Goal: Transaction & Acquisition: Purchase product/service

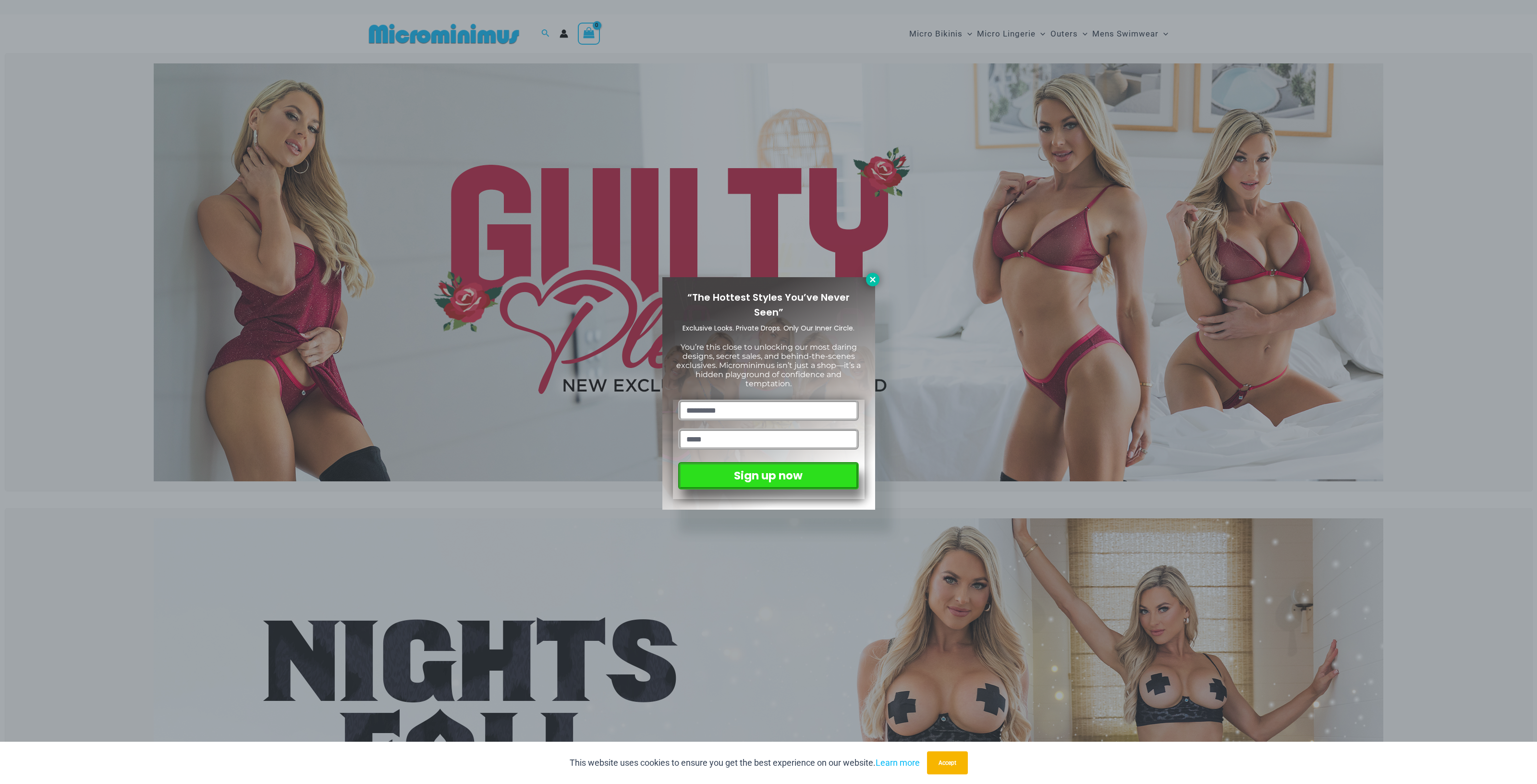
click at [869, 282] on icon at bounding box center [872, 279] width 8 height 8
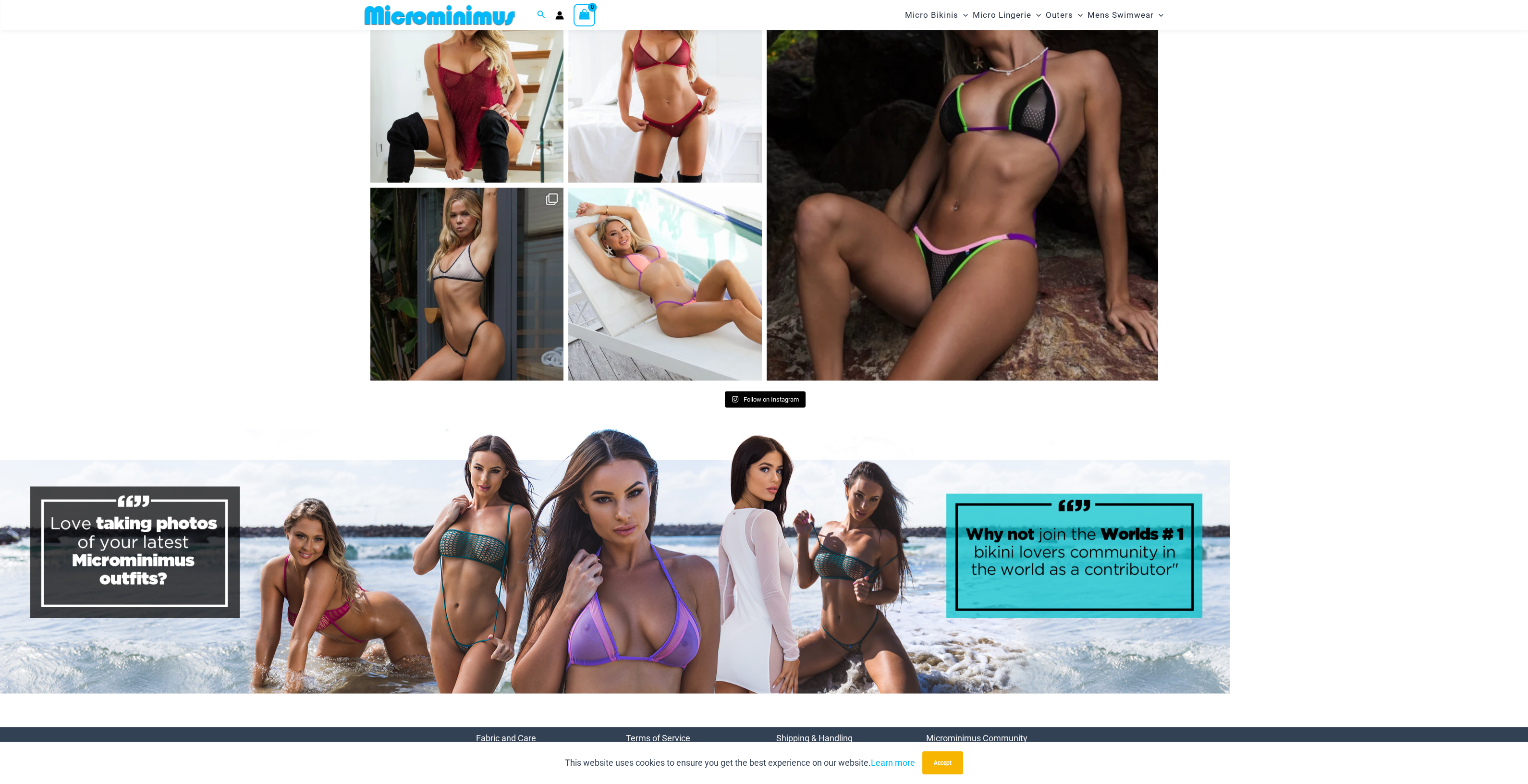
scroll to position [4904, 0]
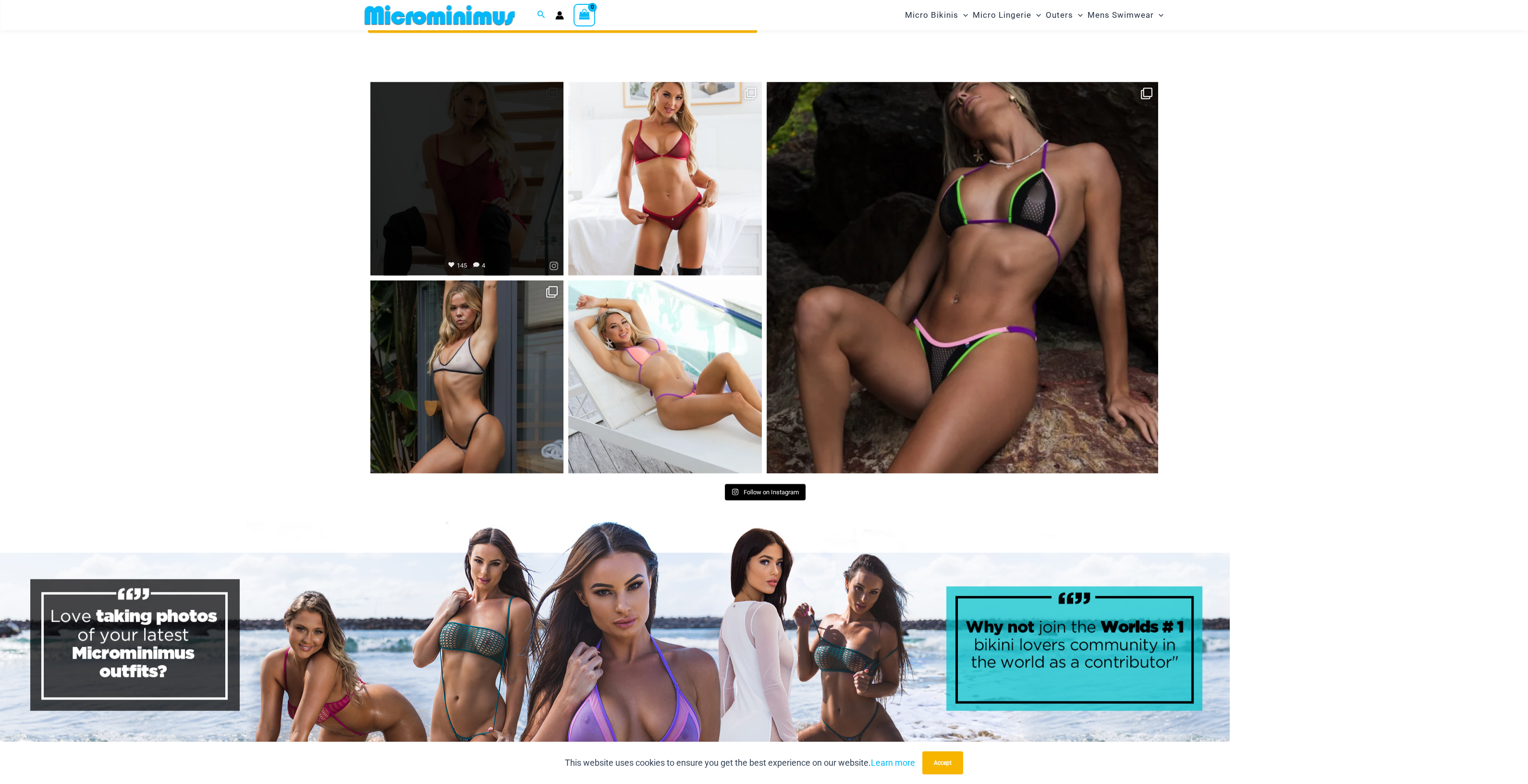
click at [549, 82] on link "Open" at bounding box center [468, 179] width 194 height 194
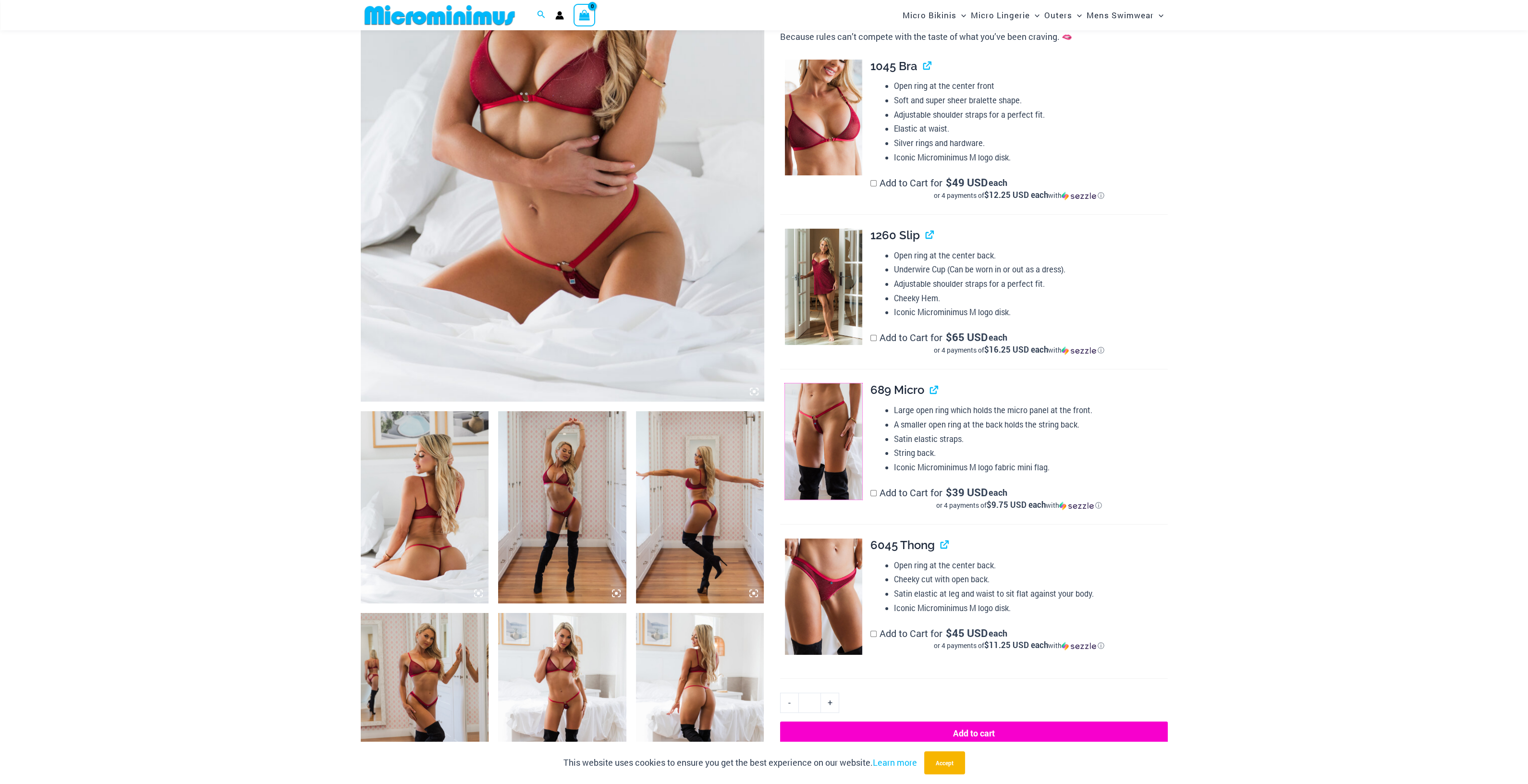
scroll to position [531, 0]
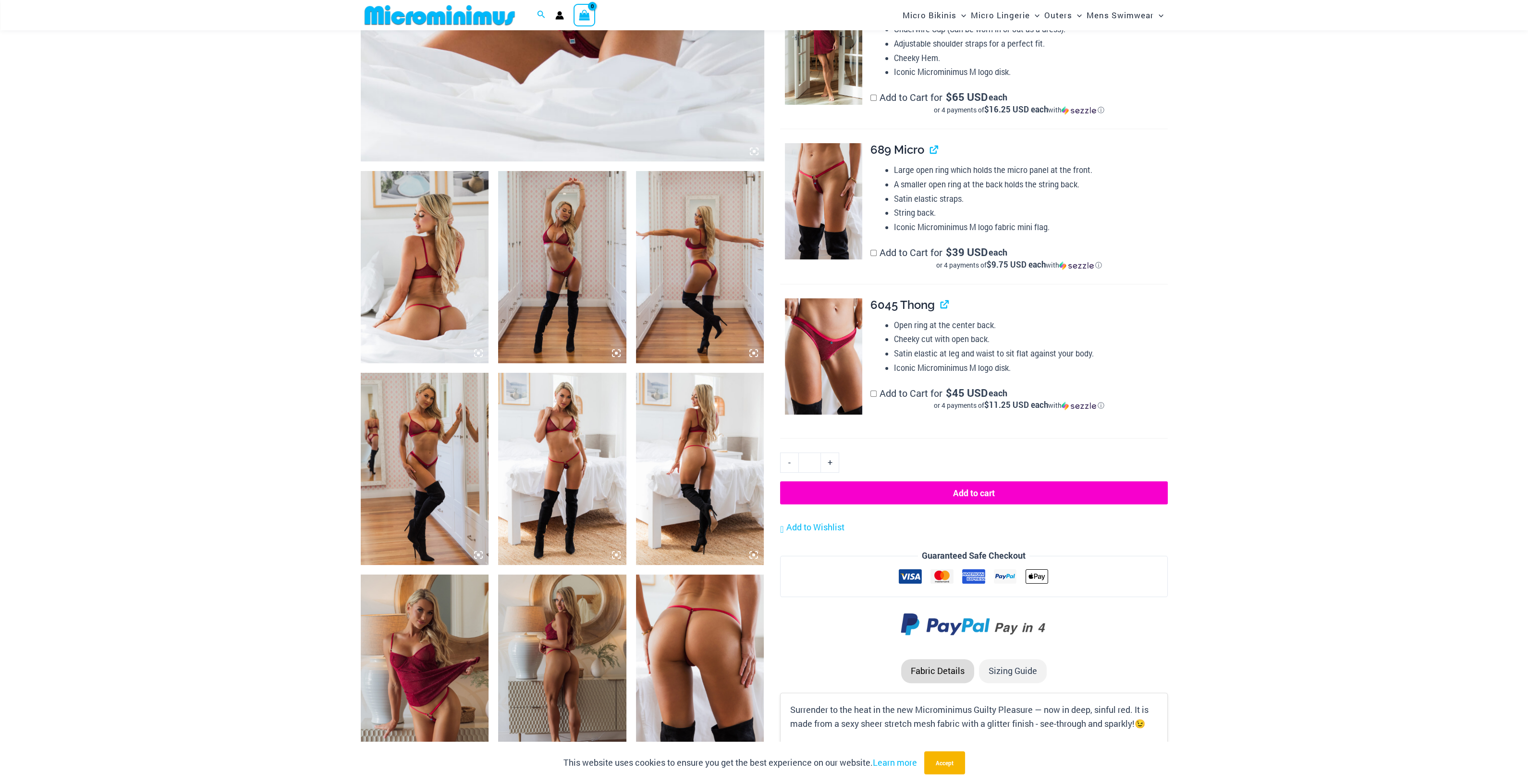
click at [617, 352] on icon at bounding box center [616, 353] width 3 height 3
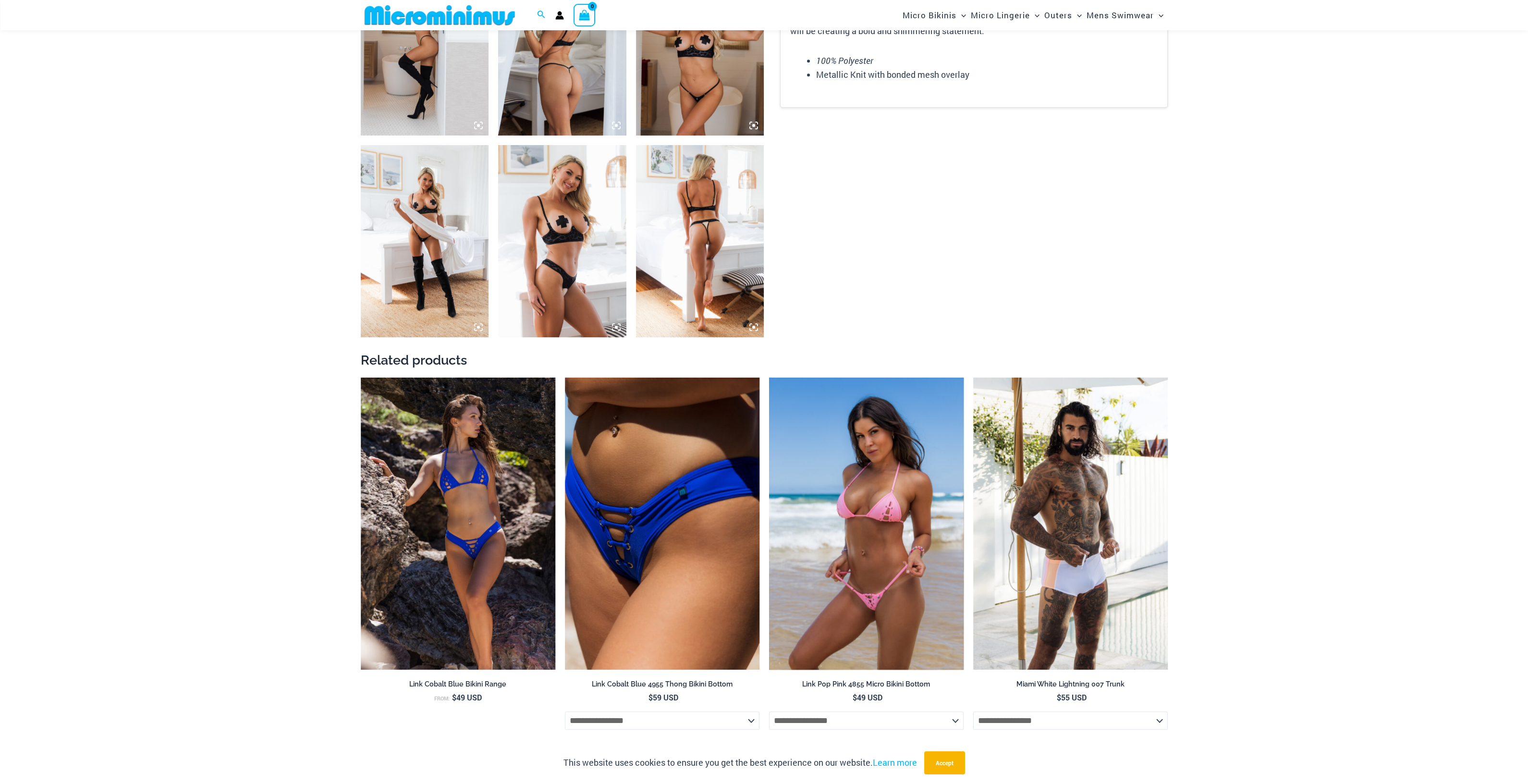
scroll to position [1013, 0]
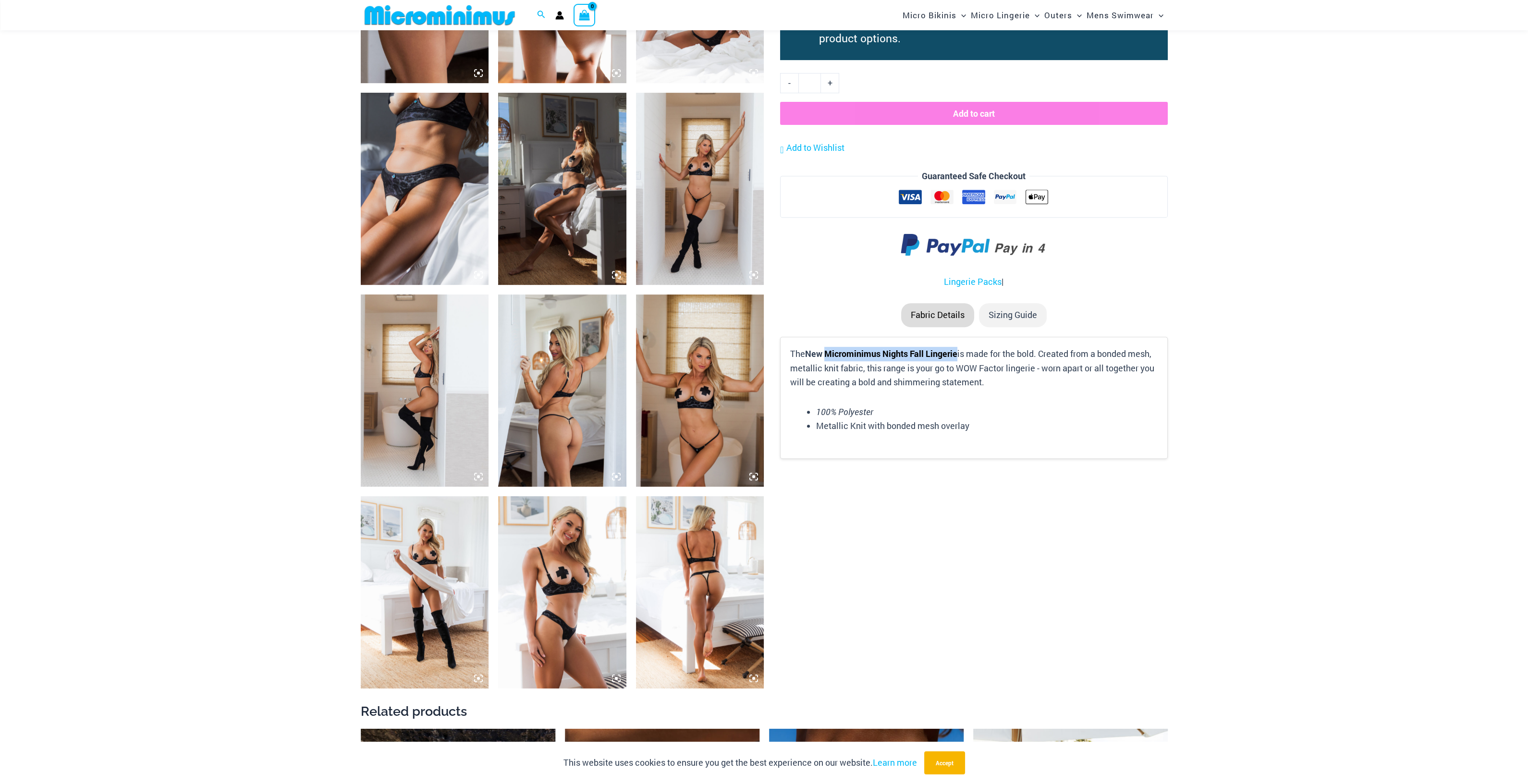
drag, startPoint x: 828, startPoint y: 351, endPoint x: 956, endPoint y: 353, distance: 128.0
click at [956, 353] on b "New Microminimus Nights Fall Lingerie" at bounding box center [882, 354] width 152 height 12
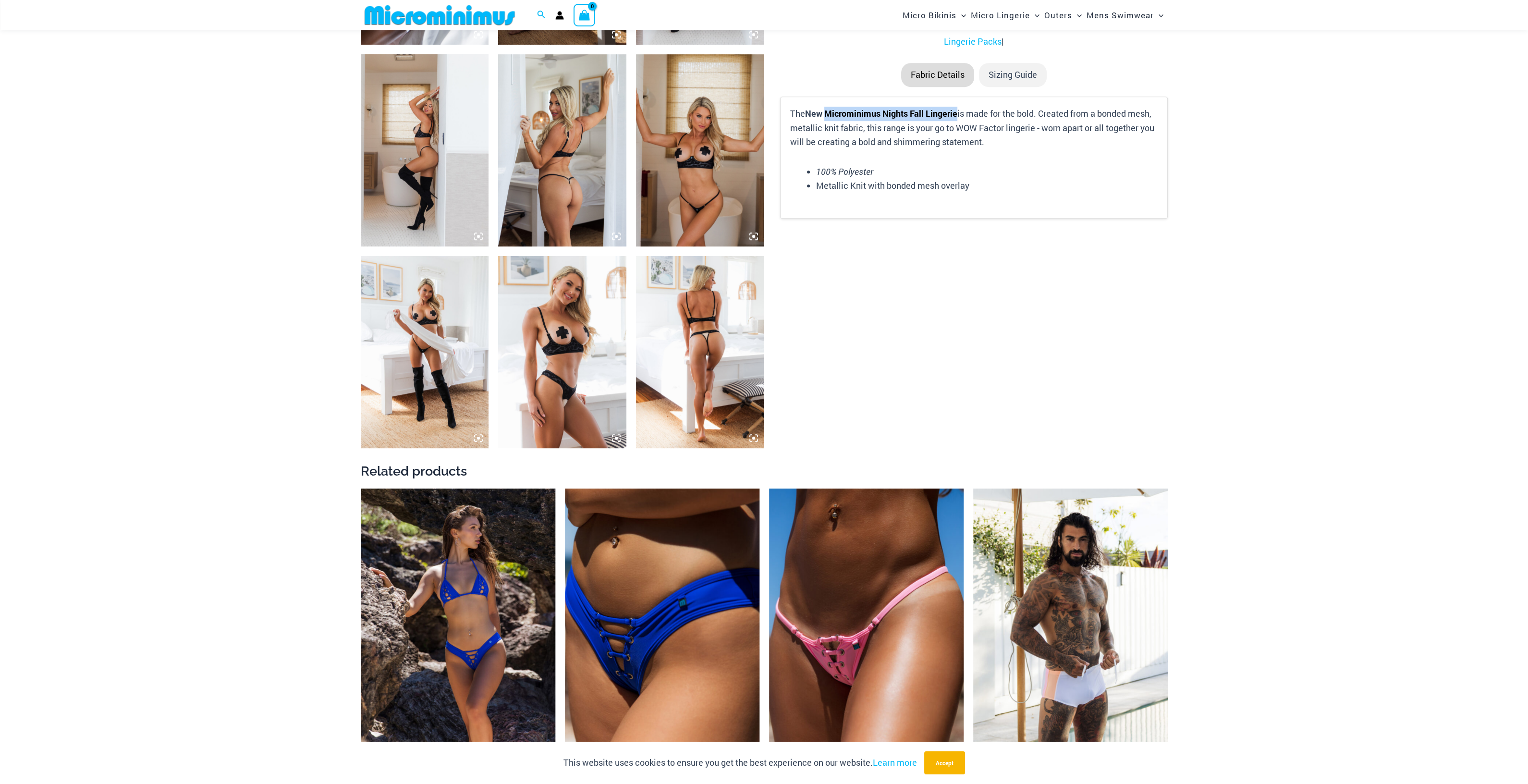
scroll to position [1374, 0]
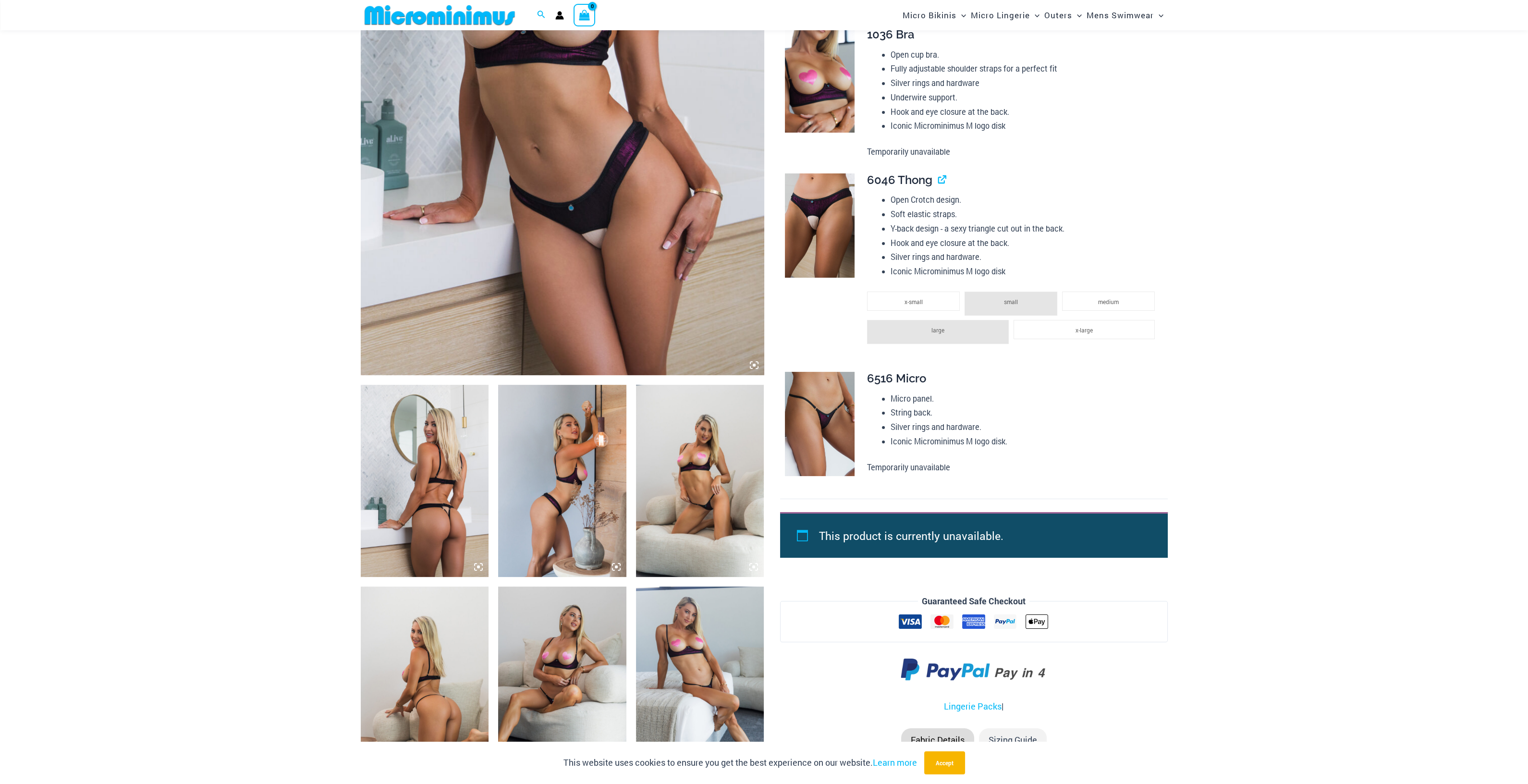
scroll to position [471, 0]
